Goal: Information Seeking & Learning: Check status

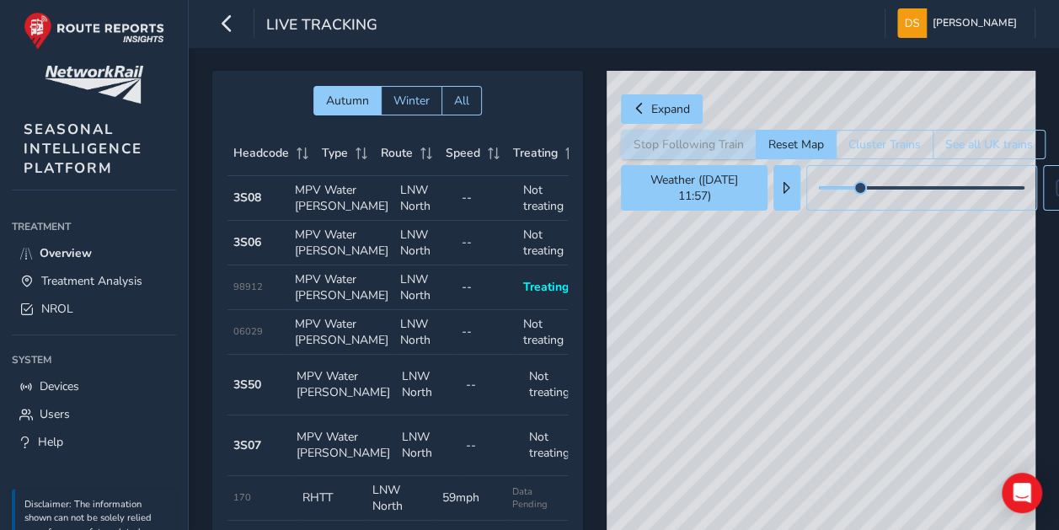
drag, startPoint x: 825, startPoint y: 442, endPoint x: 829, endPoint y: 481, distance: 39.0
click at [829, 481] on div "© Mapbox © OpenStreetMap Improve this map" at bounding box center [820, 315] width 429 height 488
click at [820, 440] on div "© Mapbox © OpenStreetMap Improve this map" at bounding box center [820, 315] width 429 height 488
drag, startPoint x: 806, startPoint y: 418, endPoint x: 867, endPoint y: 389, distance: 67.1
click at [867, 389] on div "© Mapbox © OpenStreetMap Improve this map" at bounding box center [820, 315] width 429 height 488
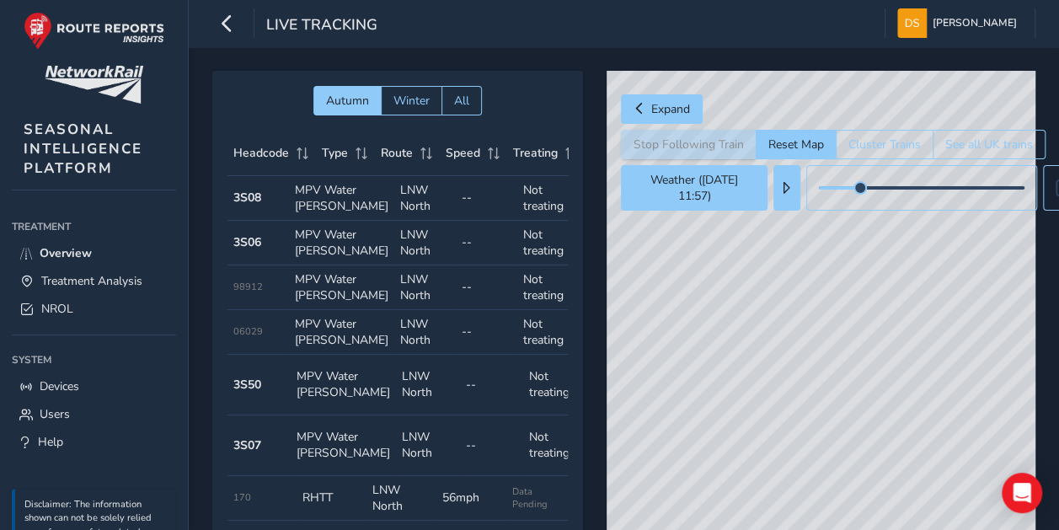
drag, startPoint x: 775, startPoint y: 392, endPoint x: 827, endPoint y: 332, distance: 80.0
click at [838, 337] on div "© Mapbox © OpenStreetMap Improve this map" at bounding box center [820, 315] width 429 height 488
drag, startPoint x: 781, startPoint y: 398, endPoint x: 841, endPoint y: 365, distance: 68.2
click at [841, 365] on div "© Mapbox © OpenStreetMap Improve this map" at bounding box center [820, 315] width 429 height 488
click at [394, 202] on td "Route LNW North" at bounding box center [424, 198] width 61 height 45
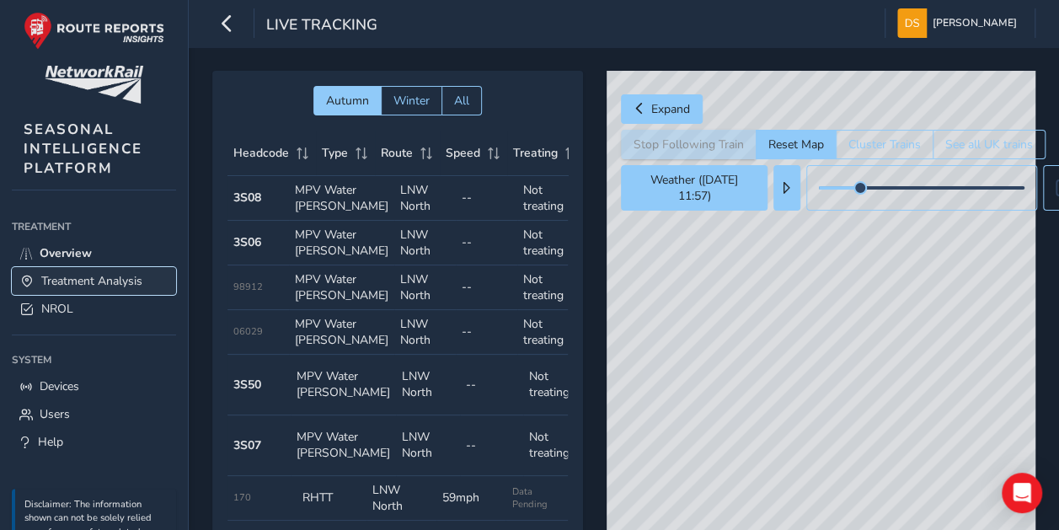
click at [84, 276] on span "Treatment Analysis" at bounding box center [91, 281] width 101 height 16
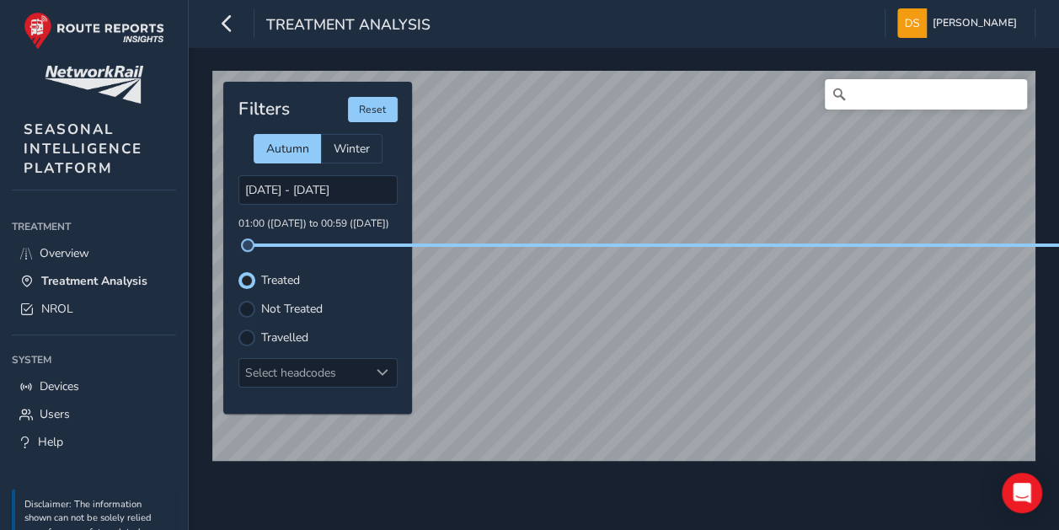
click at [313, 308] on label "Not Treated" at bounding box center [291, 309] width 61 height 12
click at [247, 307] on input "Not Treated" at bounding box center [247, 307] width 0 height 0
click at [251, 333] on div at bounding box center [246, 337] width 17 height 17
click at [280, 305] on label "Not Treated" at bounding box center [291, 309] width 61 height 12
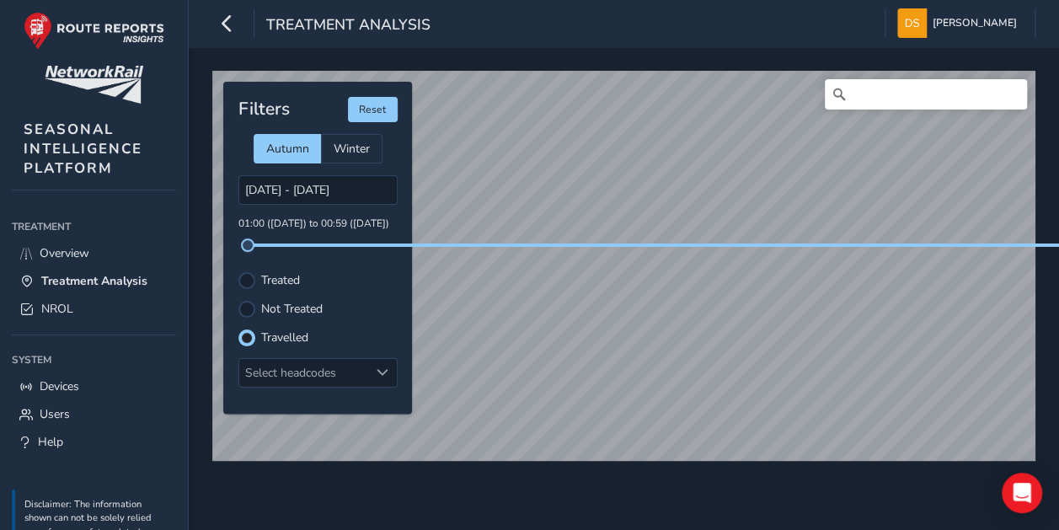
click at [237, 300] on input "Not Treated" at bounding box center [237, 300] width 0 height 0
